Goal: Find specific page/section: Find specific page/section

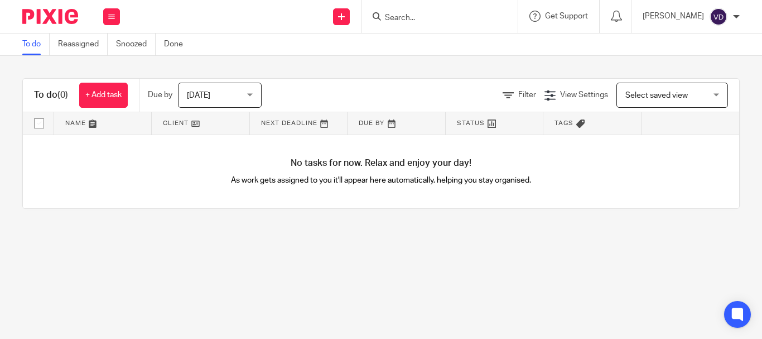
click at [403, 18] on input "Search" at bounding box center [434, 18] width 100 height 10
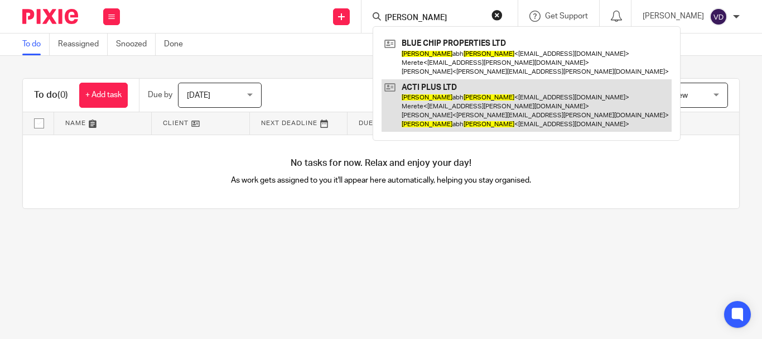
type input "[PERSON_NAME]"
click at [449, 100] on link at bounding box center [527, 105] width 290 height 53
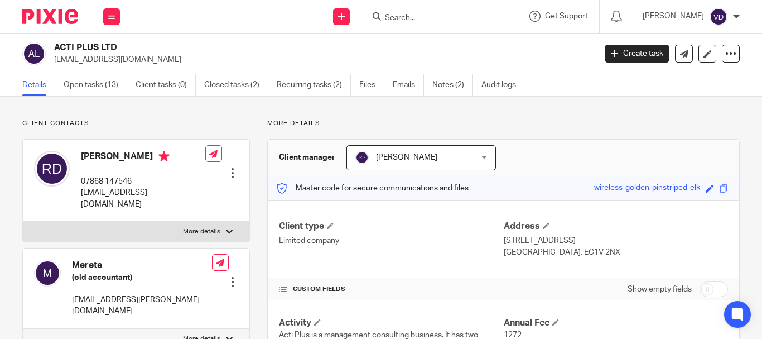
click at [131, 168] on div "Rishabh Dawar 07868 147546 info@bluechipproperties.co.uk" at bounding box center [143, 180] width 124 height 59
